Goal: Task Accomplishment & Management: Manage account settings

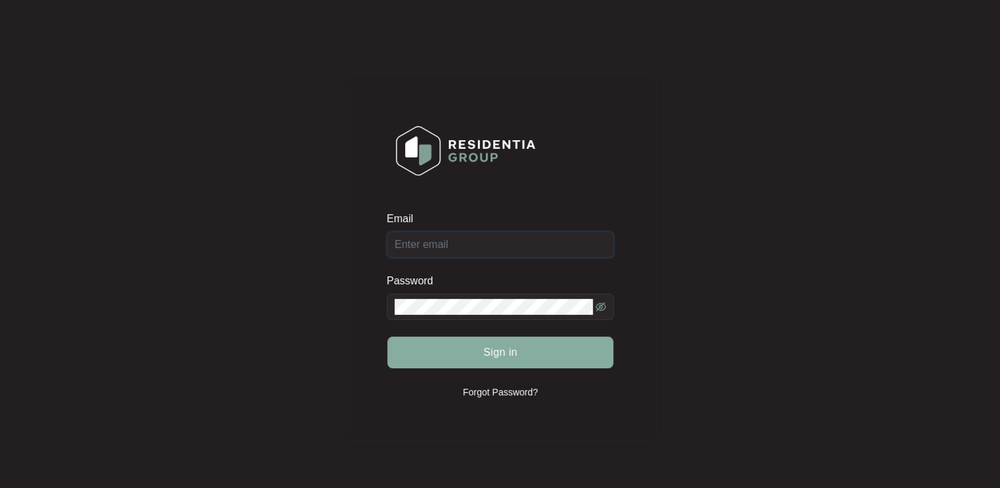
type input "[EMAIL_ADDRESS][DOMAIN_NAME]"
click at [466, 360] on button "Sign in" at bounding box center [500, 353] width 226 height 32
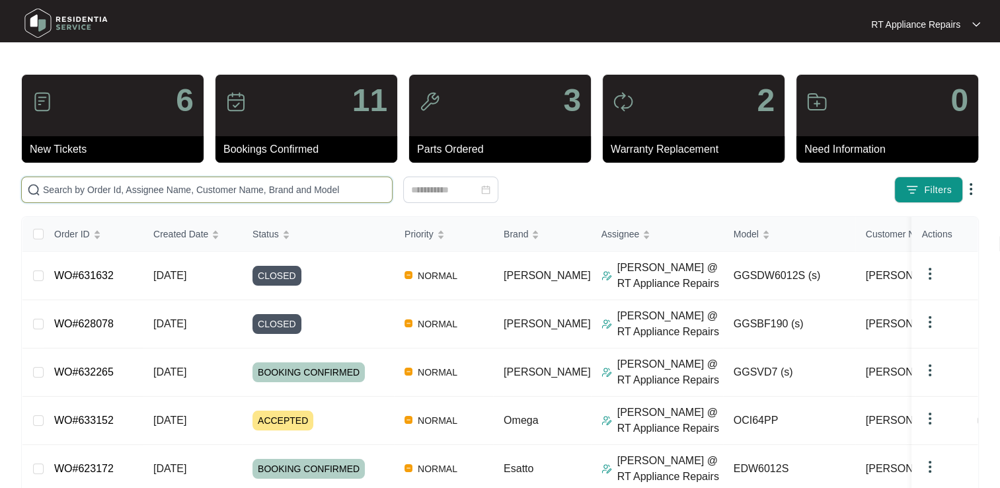
click at [323, 186] on input "text" at bounding box center [215, 189] width 344 height 15
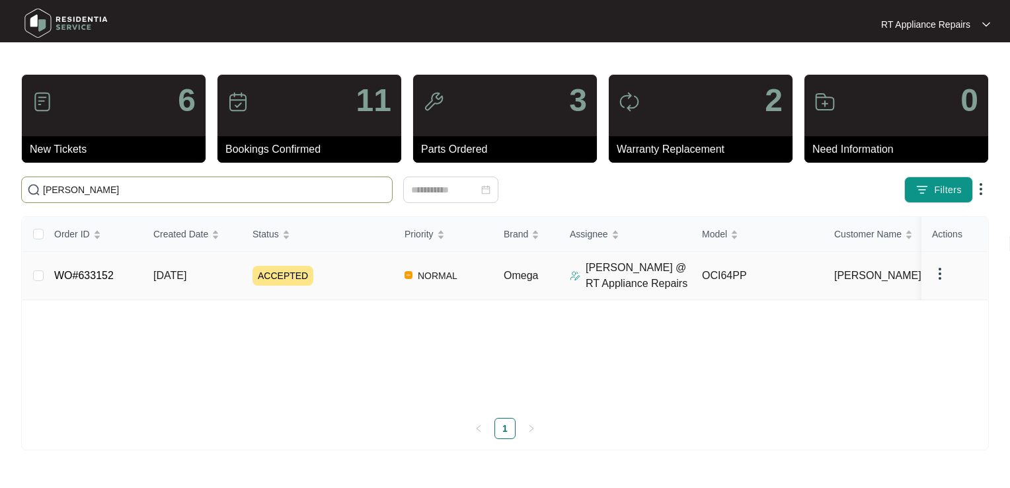
type input "[PERSON_NAME]"
click at [106, 274] on link "WO#633152" at bounding box center [84, 275] width 60 height 11
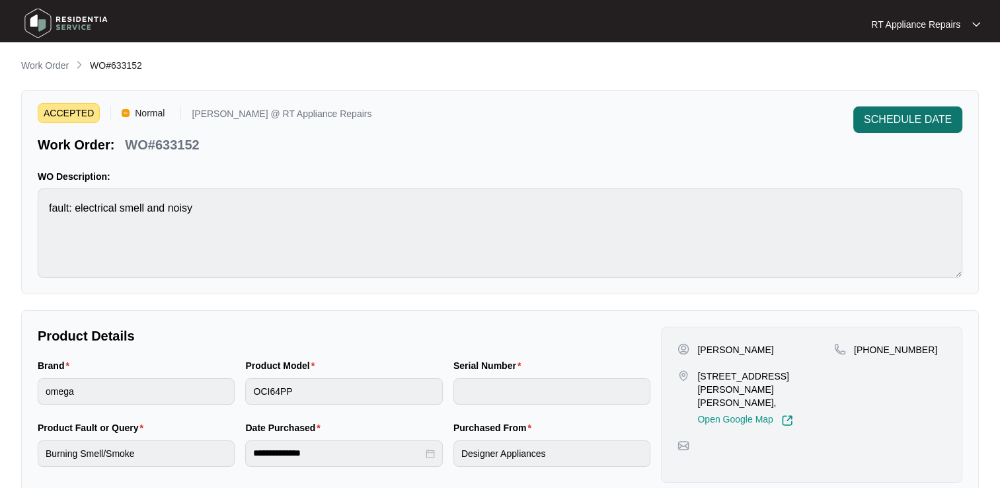
click at [902, 124] on span "SCHEDULE DATE" at bounding box center [908, 120] width 88 height 16
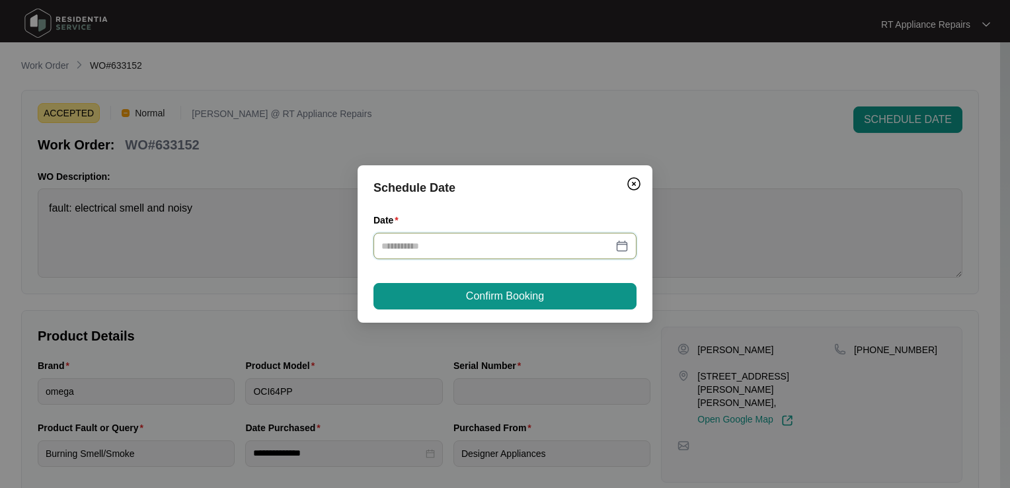
click at [494, 241] on input "Date" at bounding box center [497, 246] width 231 height 15
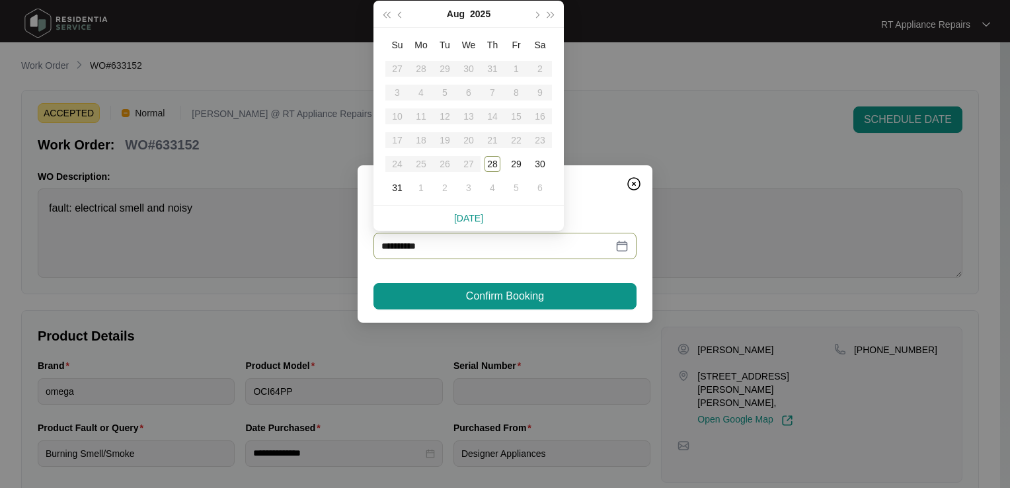
type input "**********"
click at [553, 19] on button "button" at bounding box center [551, 14] width 15 height 26
type input "**********"
click at [389, 13] on span "button" at bounding box center [386, 14] width 7 height 7
click at [537, 17] on button "button" at bounding box center [536, 14] width 15 height 26
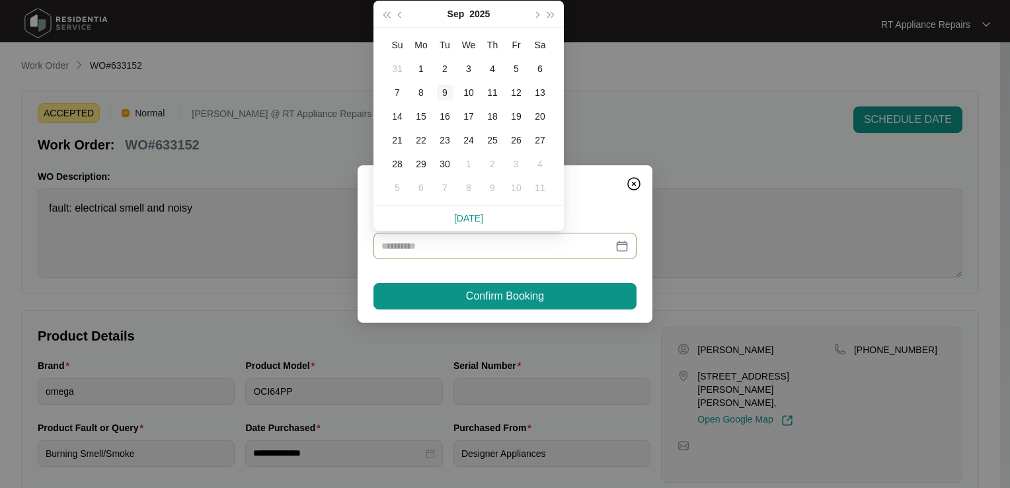
click at [447, 96] on div "9" at bounding box center [445, 93] width 16 height 16
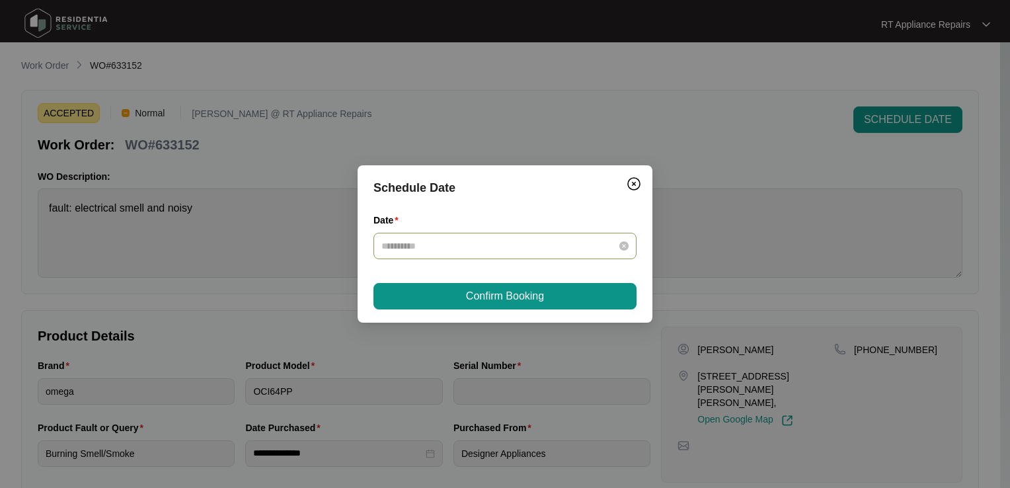
type input "**********"
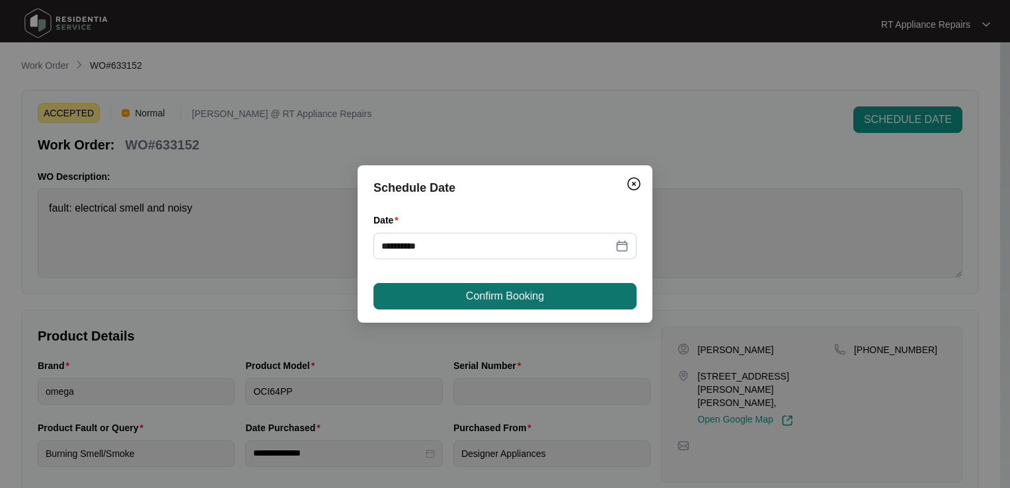
click at [463, 294] on button "Confirm Booking" at bounding box center [505, 296] width 263 height 26
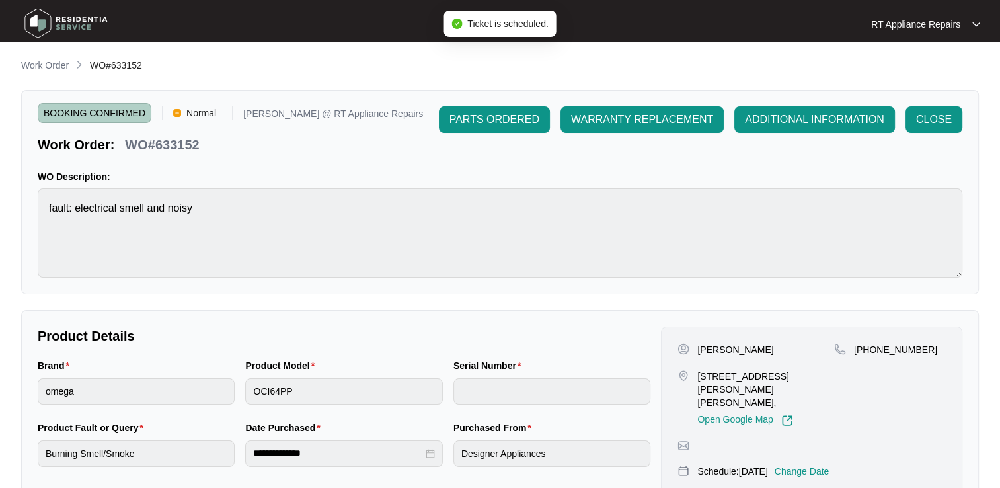
click at [943, 26] on p "RT Appliance Repairs" at bounding box center [915, 24] width 89 height 13
click at [931, 69] on p "Log Out" at bounding box center [936, 69] width 67 height 13
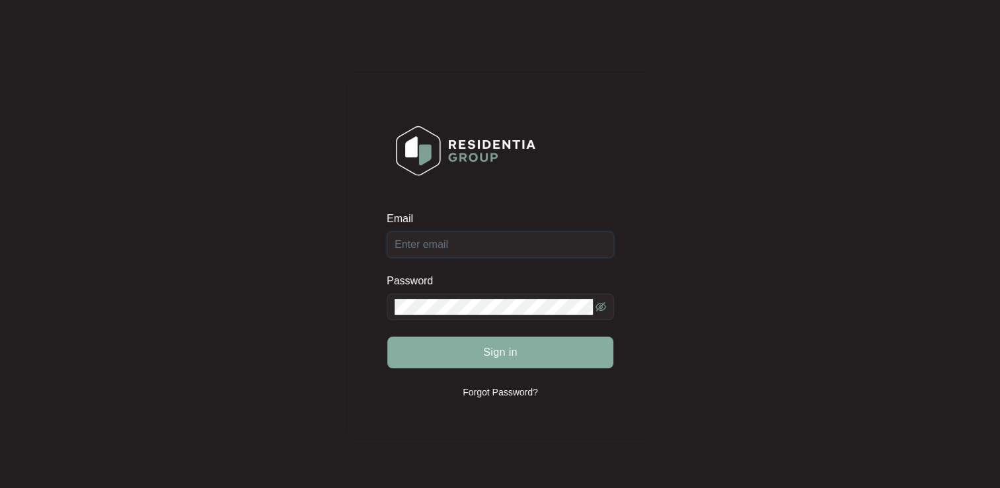
type input "[EMAIL_ADDRESS][DOMAIN_NAME]"
click at [491, 363] on button "Sign in" at bounding box center [500, 353] width 226 height 32
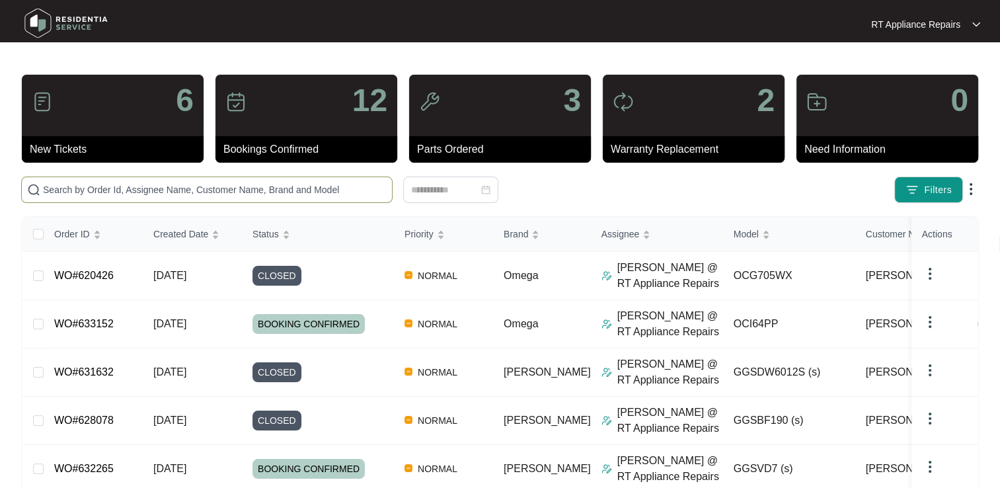
click at [161, 184] on input "text" at bounding box center [215, 189] width 344 height 15
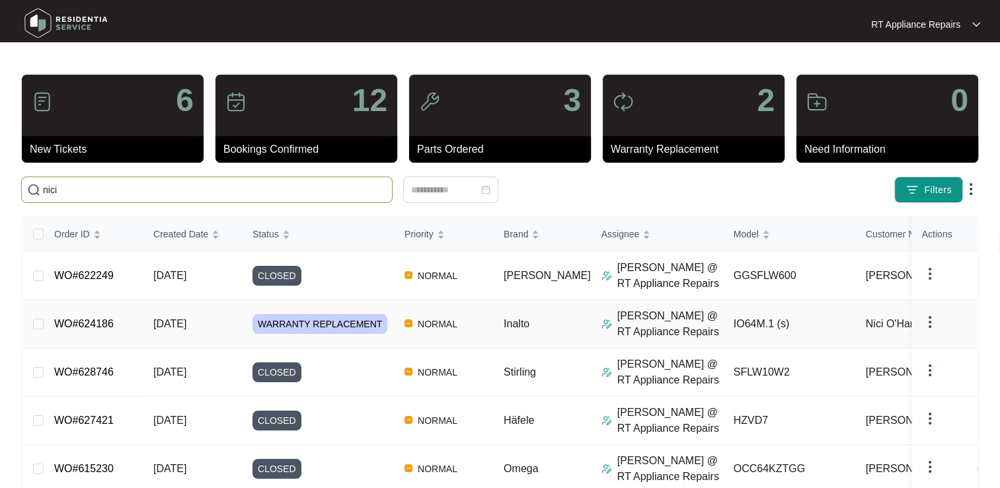
type input "nici"
click at [96, 323] on link "WO#624186" at bounding box center [84, 323] width 60 height 11
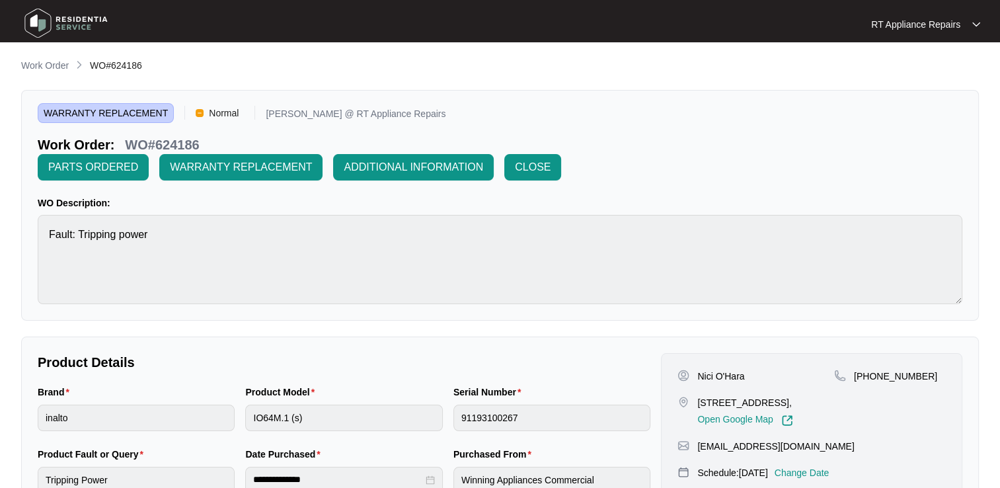
scroll to position [198, 0]
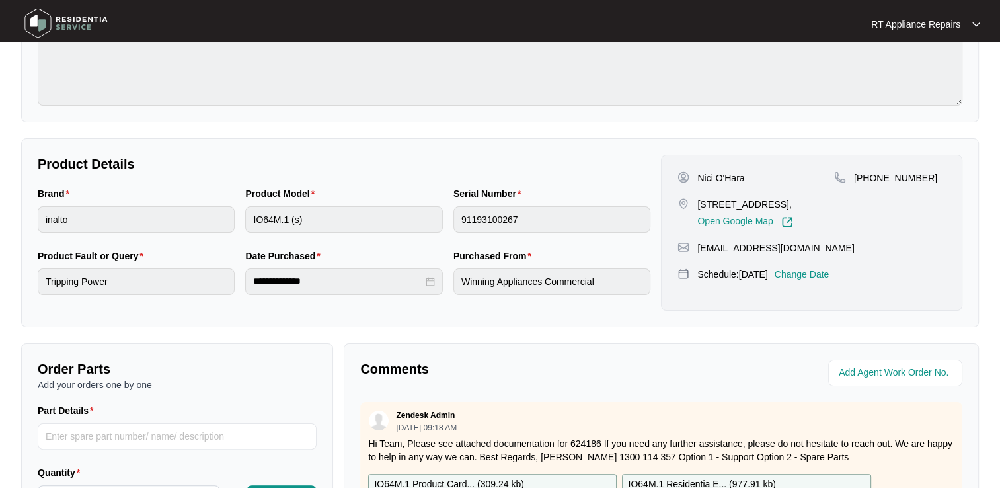
click at [830, 268] on p "Change Date" at bounding box center [802, 274] width 55 height 13
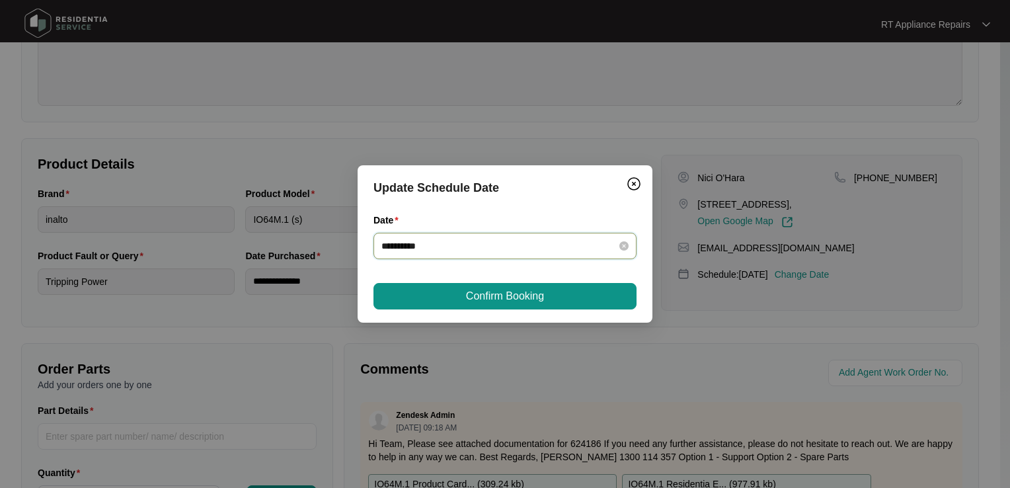
click at [488, 253] on input "**********" at bounding box center [497, 246] width 231 height 15
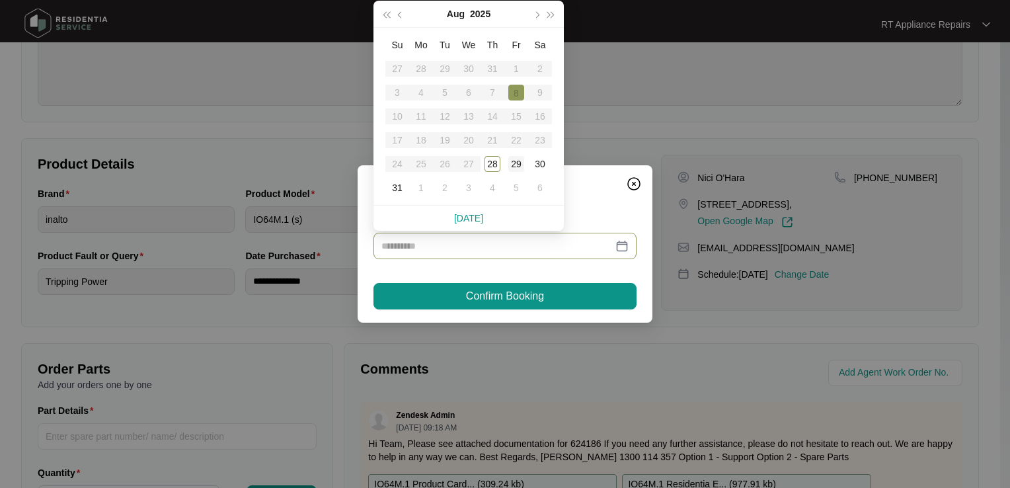
click at [516, 165] on div "29" at bounding box center [516, 164] width 16 height 16
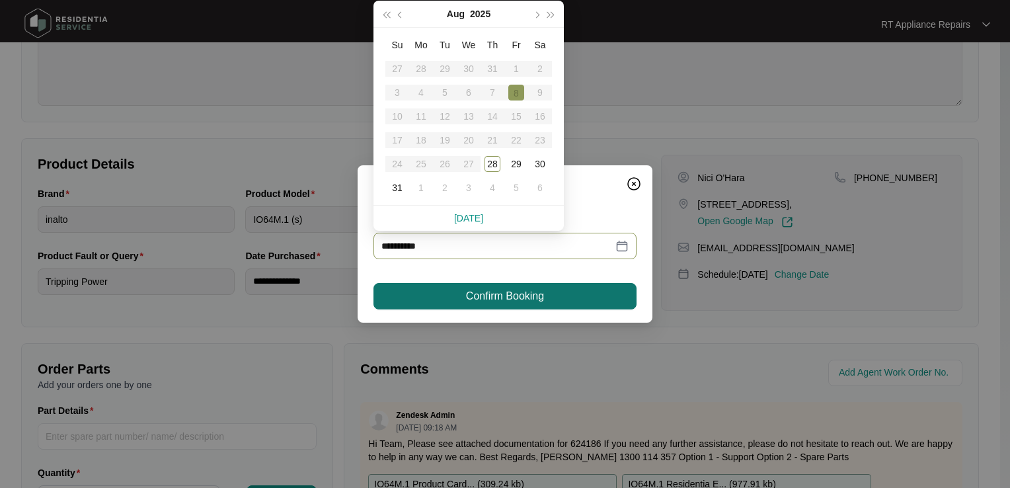
type input "**********"
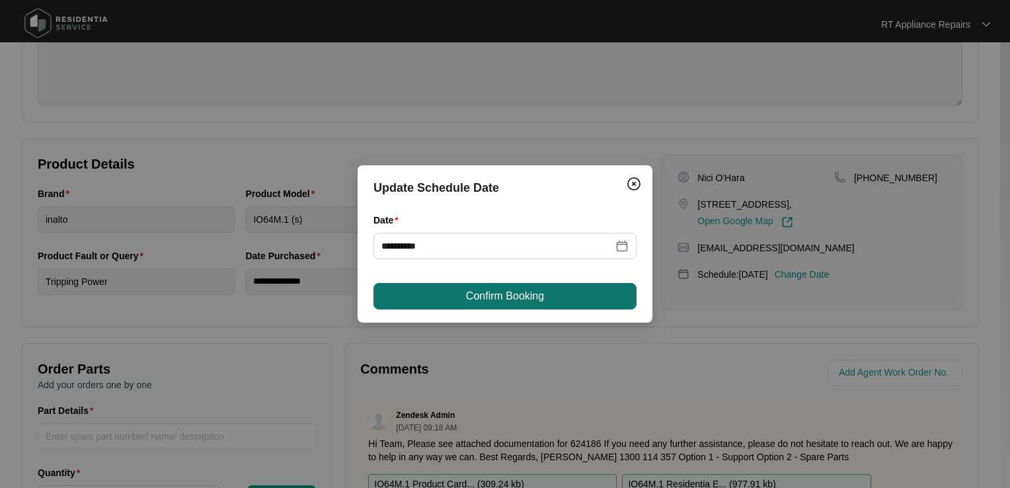
click at [505, 303] on span "Confirm Booking" at bounding box center [505, 296] width 78 height 16
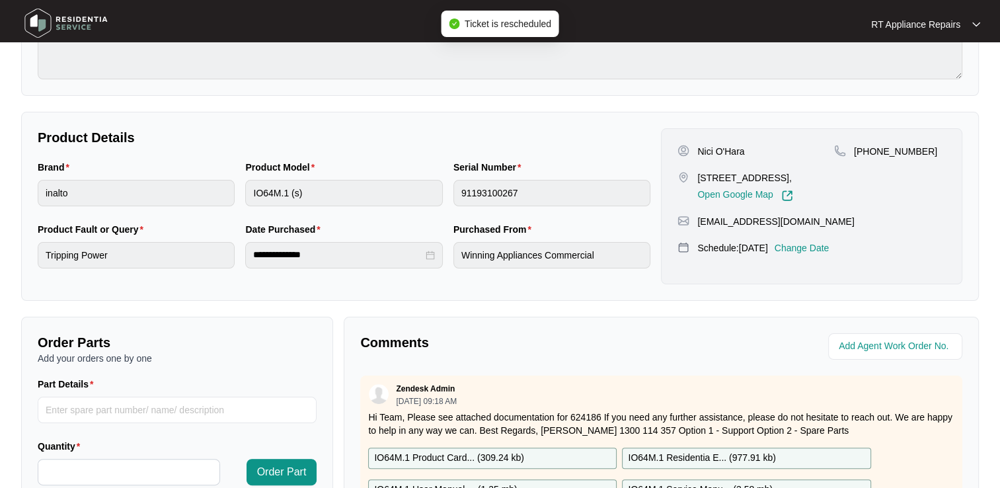
click at [971, 22] on div "RT Appliance Repairs" at bounding box center [925, 24] width 109 height 13
click at [925, 71] on p "Log Out" at bounding box center [936, 69] width 67 height 13
